Goal: Task Accomplishment & Management: Manage account settings

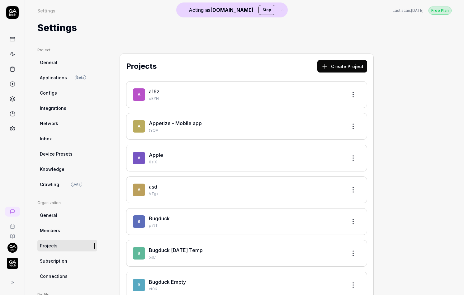
click at [16, 132] on link at bounding box center [12, 128] width 11 height 11
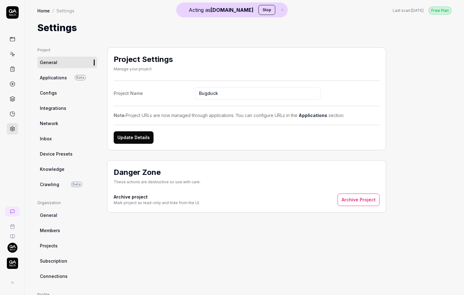
click at [15, 262] on img "button" at bounding box center [12, 263] width 11 height 11
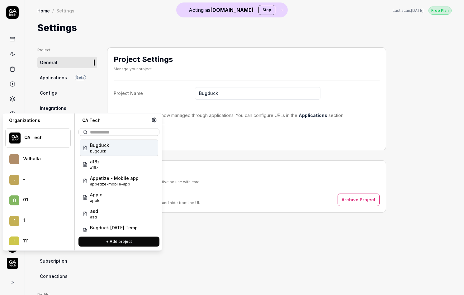
click at [48, 129] on div "QA Tech" at bounding box center [37, 138] width 65 height 19
click at [51, 126] on menu "QA Tech Valhalla - - 0 01 1 1 1 111 1 1212 1 1440 2 2 Hour Learning 2 2C 2 2two…" at bounding box center [37, 184] width 65 height 121
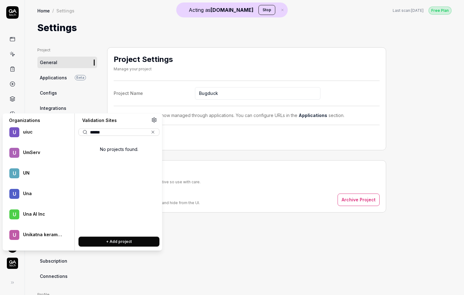
type input "******"
click at [123, 237] on button "+ Add project" at bounding box center [118, 242] width 81 height 10
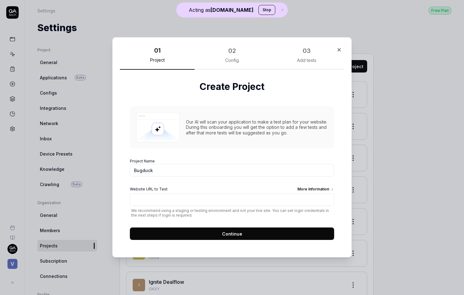
click at [154, 206] on div "Website URL to Test More Information We recommend using a staging or testing en…" at bounding box center [232, 202] width 204 height 31
click at [157, 197] on input "Website URL to Test More Information" at bounding box center [232, 200] width 204 height 12
click at [161, 178] on form "Project Name Bugduck Website URL to Test More Information We recommend using a …" at bounding box center [232, 197] width 204 height 85
click at [163, 176] on form "Project Name Bugduck Website URL to Test More Information We recommend using a …" at bounding box center [232, 197] width 204 height 85
click at [166, 168] on input "Bugduck" at bounding box center [232, 170] width 204 height 12
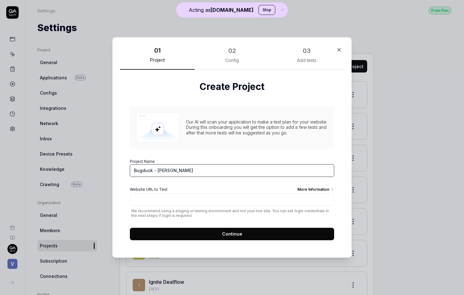
type input "Bugduck - [PERSON_NAME]"
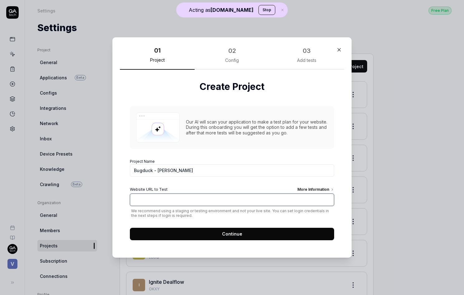
click at [145, 203] on input "Website URL to Test More Information" at bounding box center [232, 200] width 204 height 12
type input "[URL][DOMAIN_NAME]"
click button "Continue" at bounding box center [232, 234] width 204 height 12
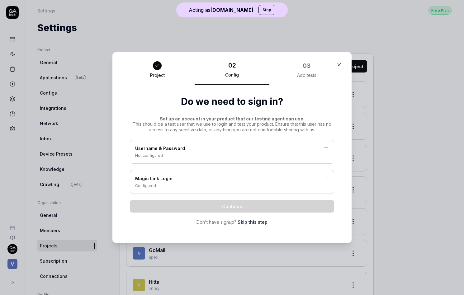
click at [258, 222] on link "Skip this step" at bounding box center [252, 222] width 30 height 7
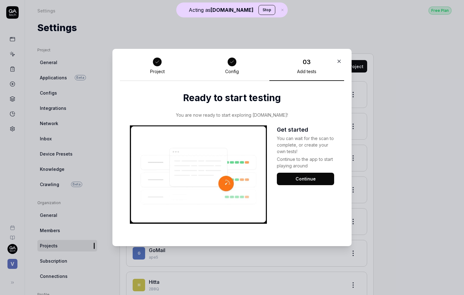
click at [342, 60] on div "Project Config 03 Add tests Ready to start testing You are now ready to start e…" at bounding box center [231, 147] width 239 height 197
click at [339, 61] on icon "button" at bounding box center [339, 62] width 6 height 6
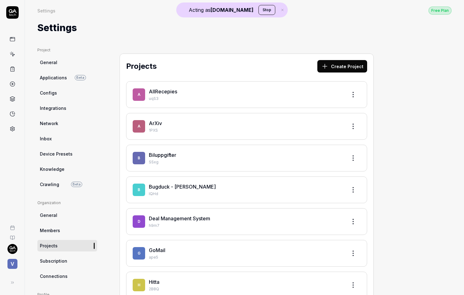
click at [51, 111] on span "Integrations" at bounding box center [53, 108] width 26 height 7
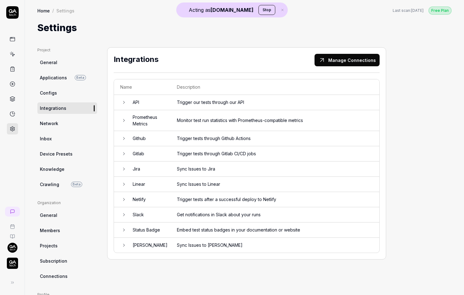
click at [14, 260] on img "button" at bounding box center [12, 263] width 11 height 11
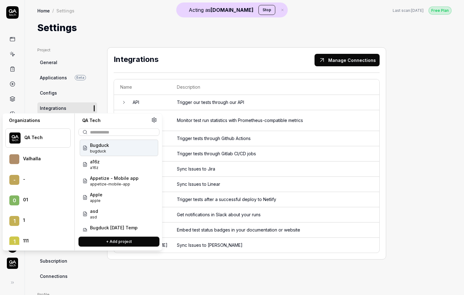
click at [14, 260] on img "button" at bounding box center [12, 263] width 11 height 11
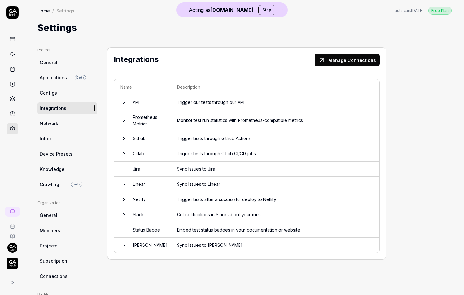
click at [7, 265] on img "button" at bounding box center [12, 263] width 11 height 11
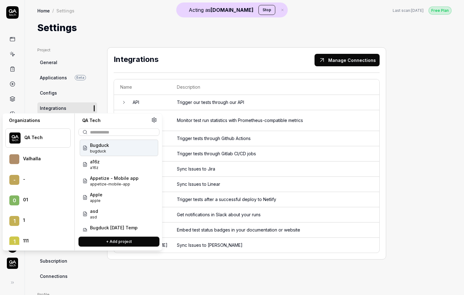
click at [42, 124] on menu "QA Tech Valhalla - - 0 01 1 1 1 111 1 1212 1 1440 2 2 Hour Learning 2 2C 2 2two…" at bounding box center [37, 184] width 65 height 121
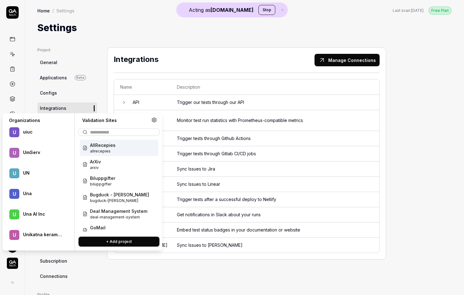
click at [109, 135] on input "text" at bounding box center [122, 132] width 65 height 7
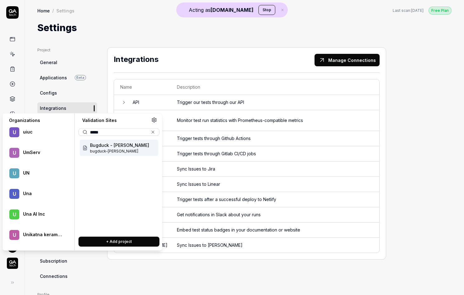
type input "*****"
click at [108, 145] on span "Bugduck - [PERSON_NAME]" at bounding box center [119, 145] width 59 height 7
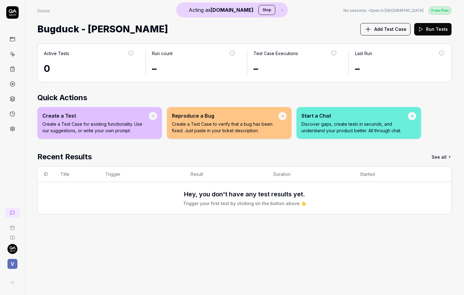
click at [18, 133] on div at bounding box center [12, 70] width 25 height 128
click at [16, 130] on link at bounding box center [12, 128] width 11 height 11
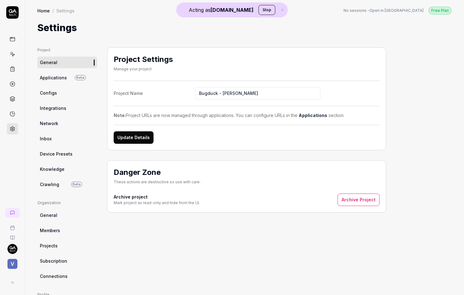
click at [64, 101] on ul "Project General Applications Beta Configs Integrations Network Inbox Device Pre…" at bounding box center [67, 118] width 60 height 143
click at [65, 105] on link "Integrations" at bounding box center [67, 108] width 60 height 12
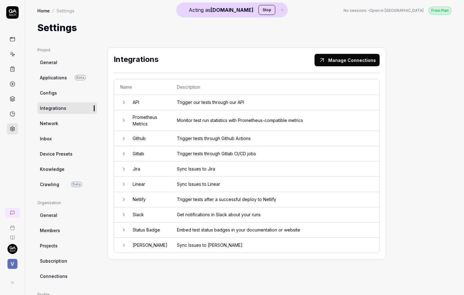
click at [325, 66] on button "Manage Connections" at bounding box center [346, 60] width 65 height 12
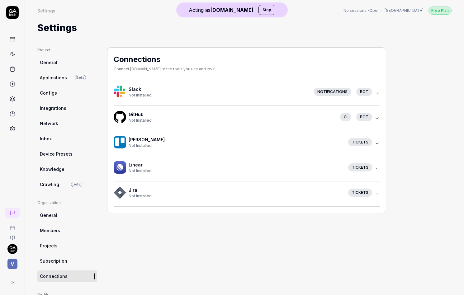
click at [206, 119] on div "Not Installed" at bounding box center [232, 121] width 206 height 6
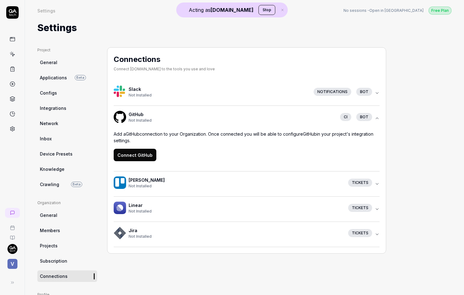
click at [141, 157] on button "Connect GitHub" at bounding box center [135, 155] width 43 height 12
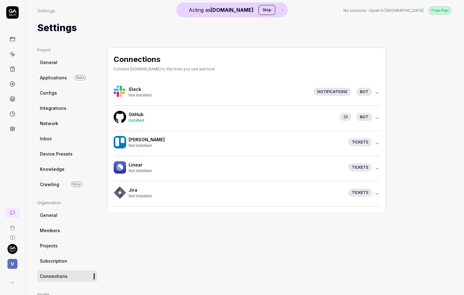
click at [172, 122] on div "Installed" at bounding box center [232, 121] width 206 height 6
